Goal: Navigation & Orientation: Find specific page/section

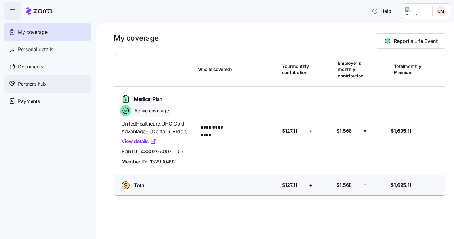
click at [25, 81] on span "Partners hub" at bounding box center [32, 84] width 28 height 8
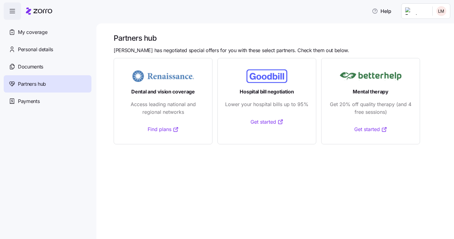
click at [366, 101] on span "Get 20% off quality therapy (and 4 free sessions)" at bounding box center [370, 108] width 83 height 15
